Goal: Find specific page/section: Find specific page/section

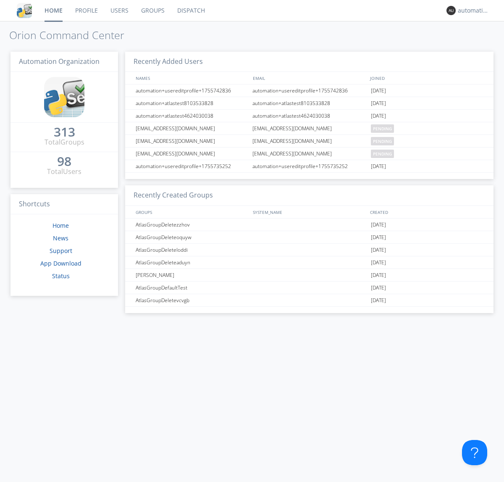
click at [190, 11] on link "Dispatch" at bounding box center [191, 10] width 40 height 21
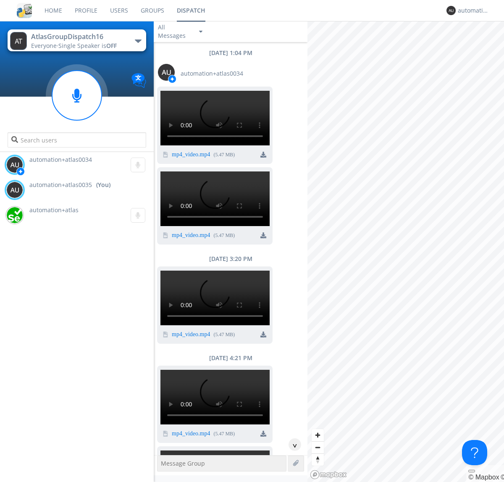
scroll to position [53, 0]
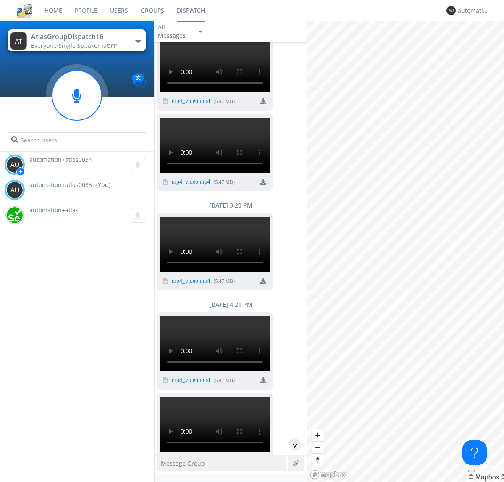
click at [138, 41] on div "button" at bounding box center [138, 40] width 7 height 3
click at [0, 0] on span "AtlasGroupDispatch17" at bounding box center [0, 0] width 0 height 0
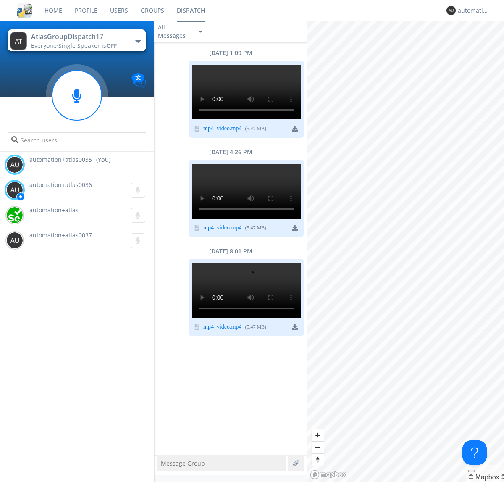
scroll to position [303, 0]
click at [471, 11] on div "automation+atlas0035" at bounding box center [474, 10] width 32 height 8
